Goal: Information Seeking & Learning: Understand process/instructions

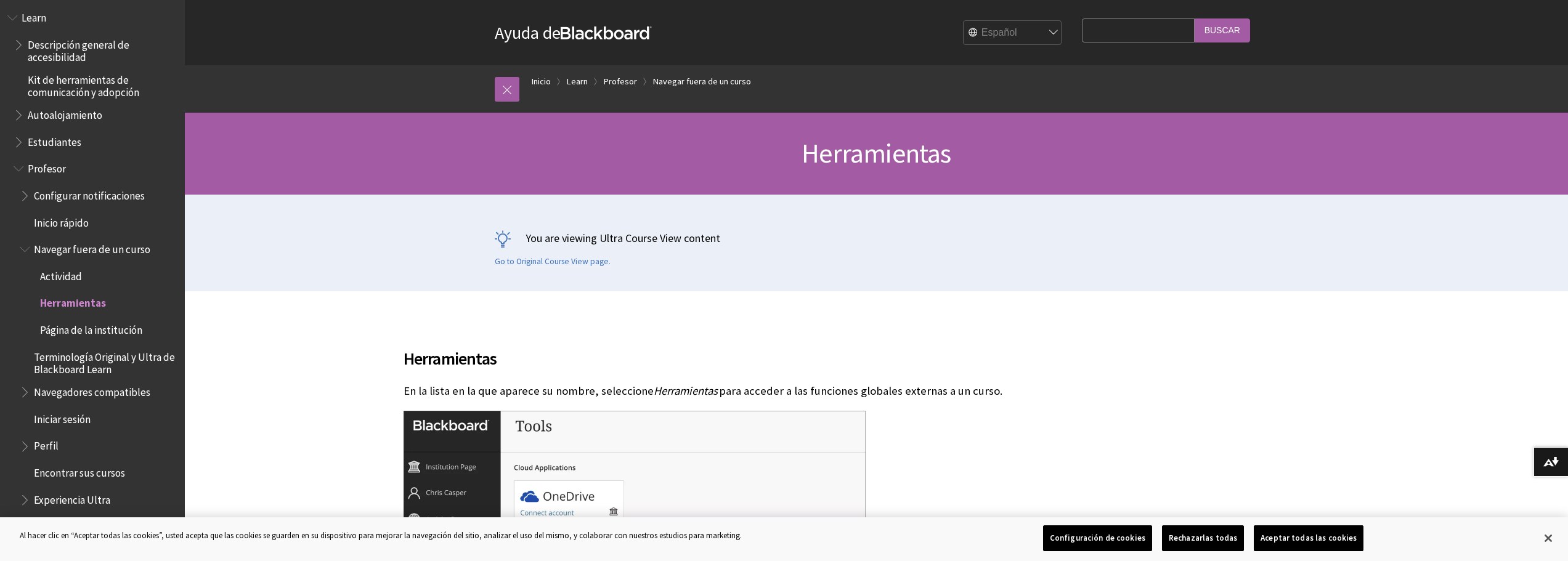
scroll to position [930, 0]
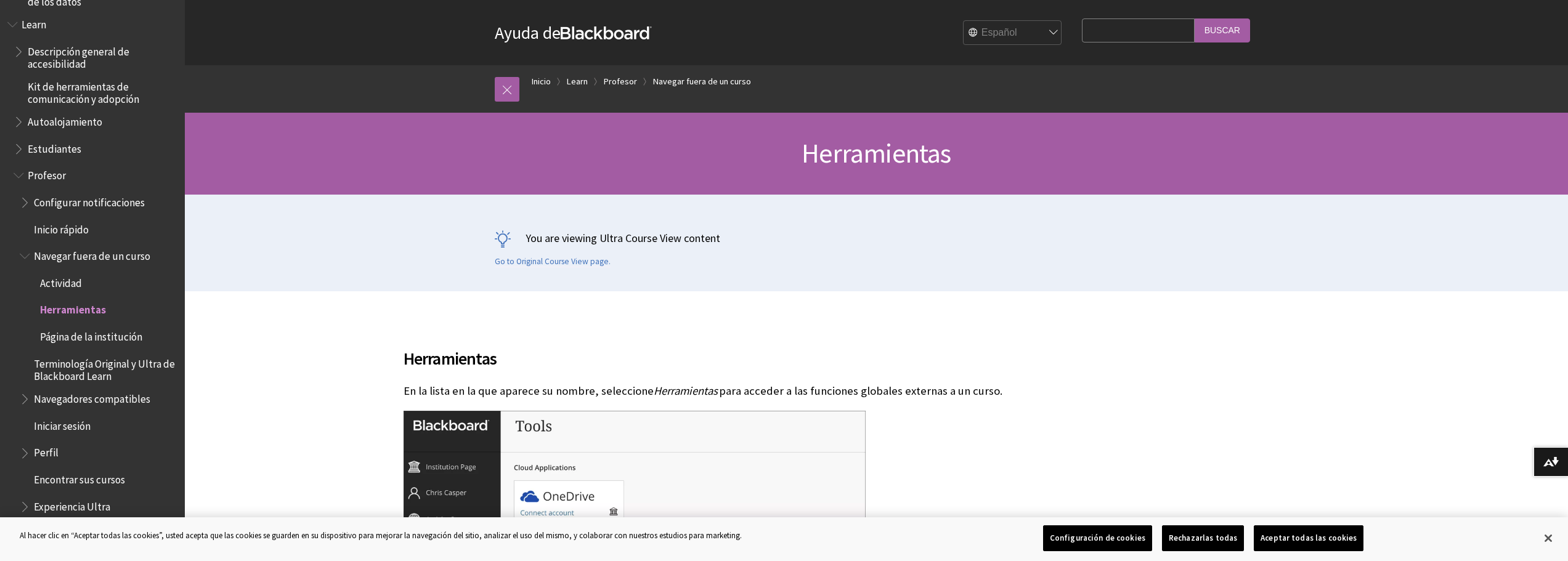
click at [1086, 25] on input "Search Query" at bounding box center [1137, 30] width 112 height 24
type input "crear un nuevo curso"
click at [1194, 19] on input "Buscar" at bounding box center [1222, 30] width 56 height 24
click at [1211, 25] on input "Buscar" at bounding box center [1222, 30] width 56 height 24
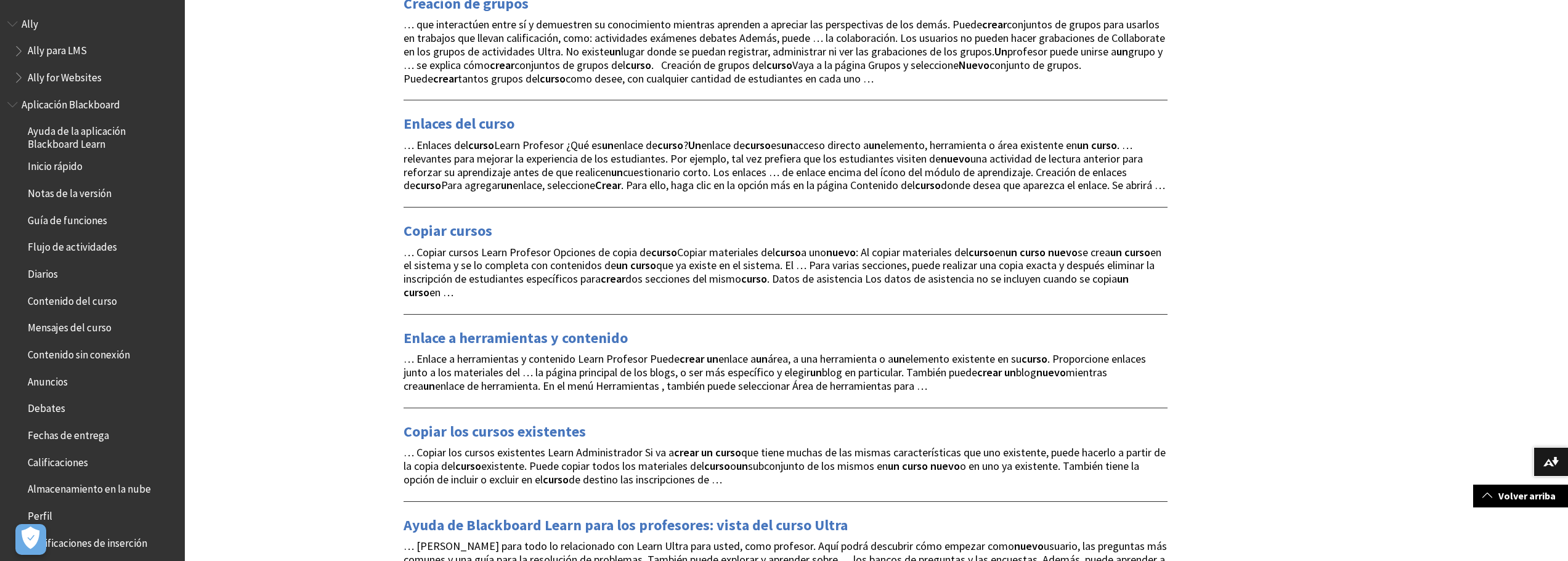
scroll to position [555, 0]
